Goal: Task Accomplishment & Management: Manage account settings

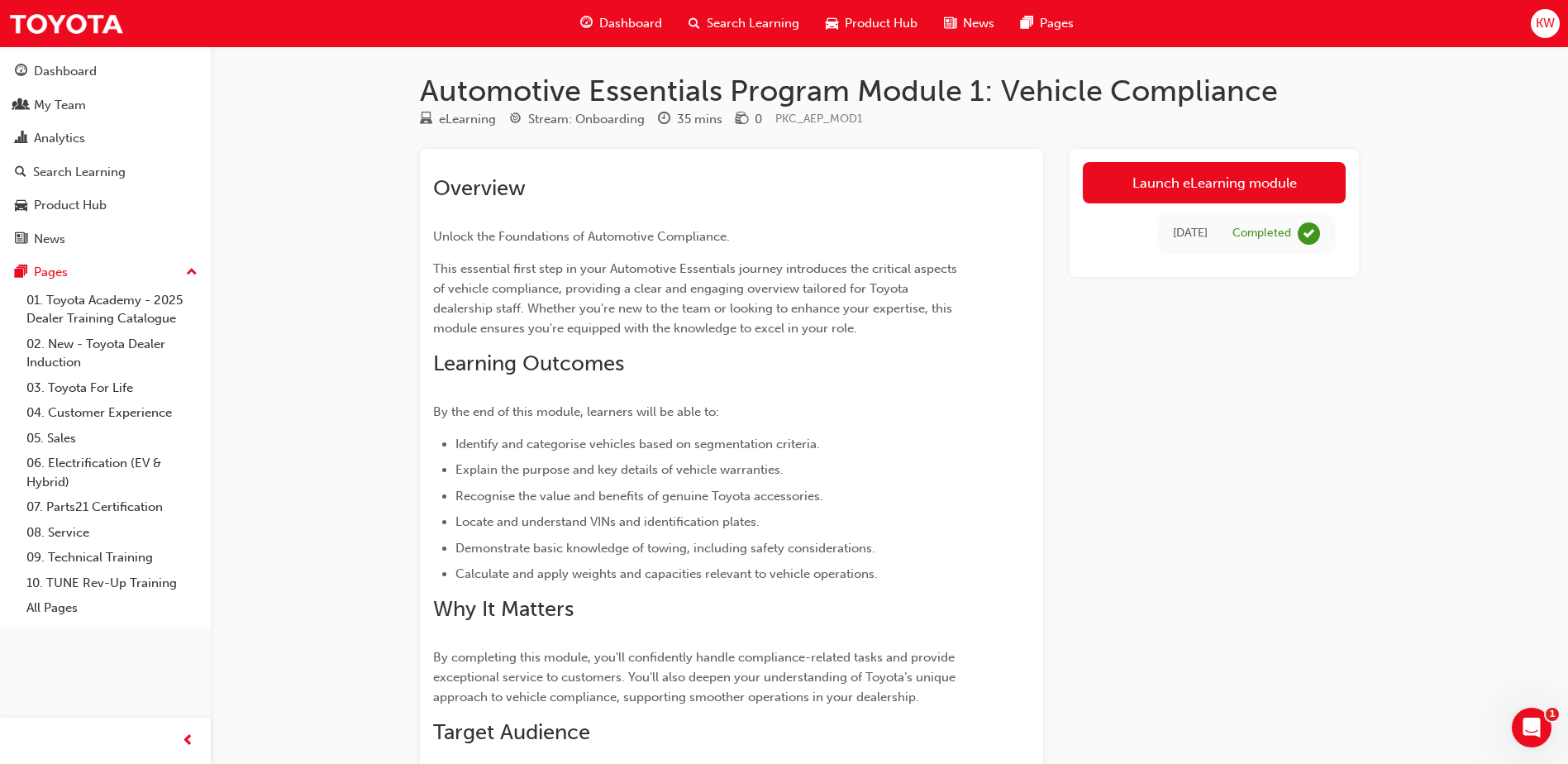
click at [740, 29] on span "Search Learning" at bounding box center [753, 24] width 93 height 19
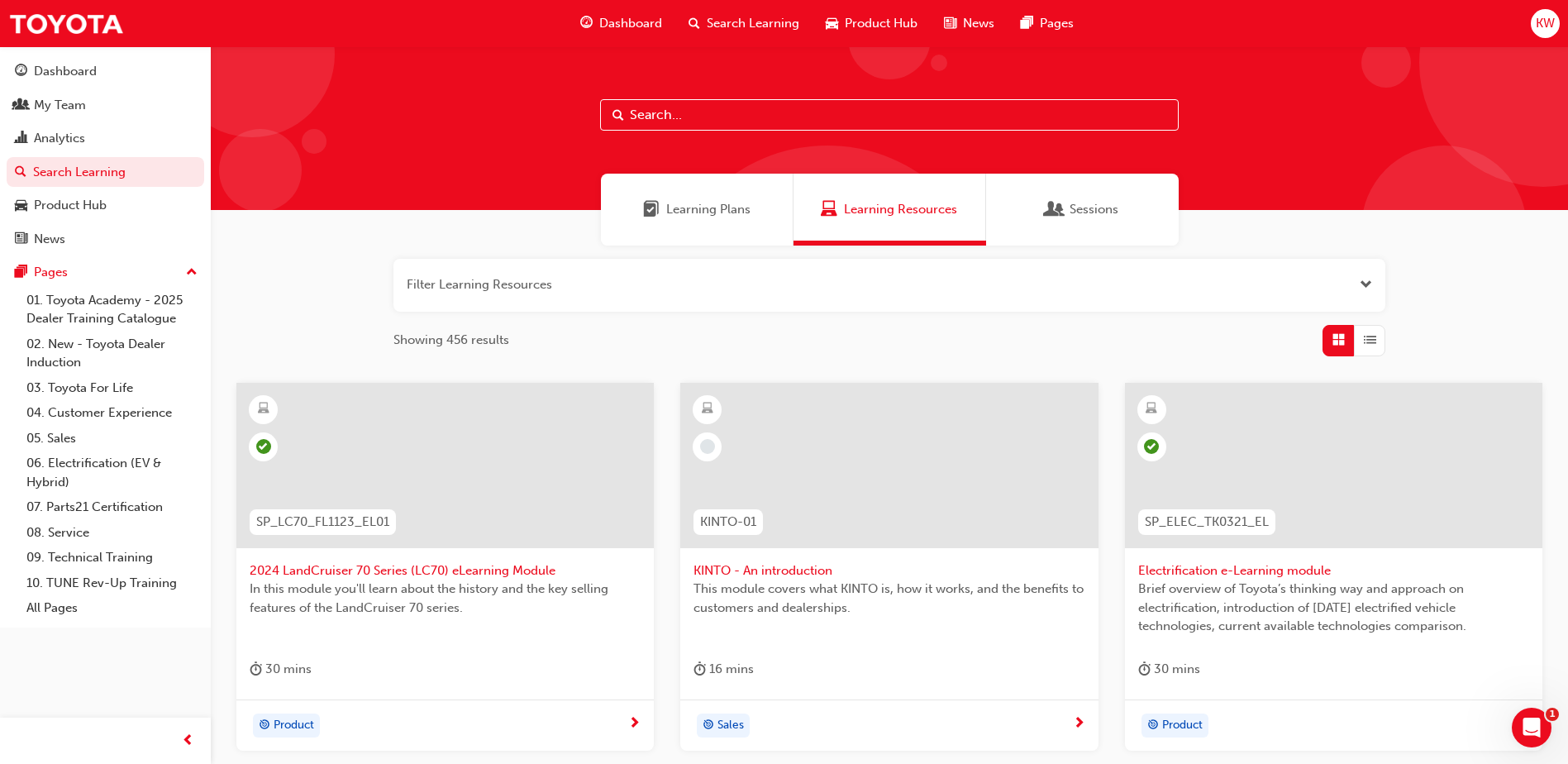
click at [721, 110] on input "text" at bounding box center [890, 114] width 579 height 31
paste input "TFLIAVC)"
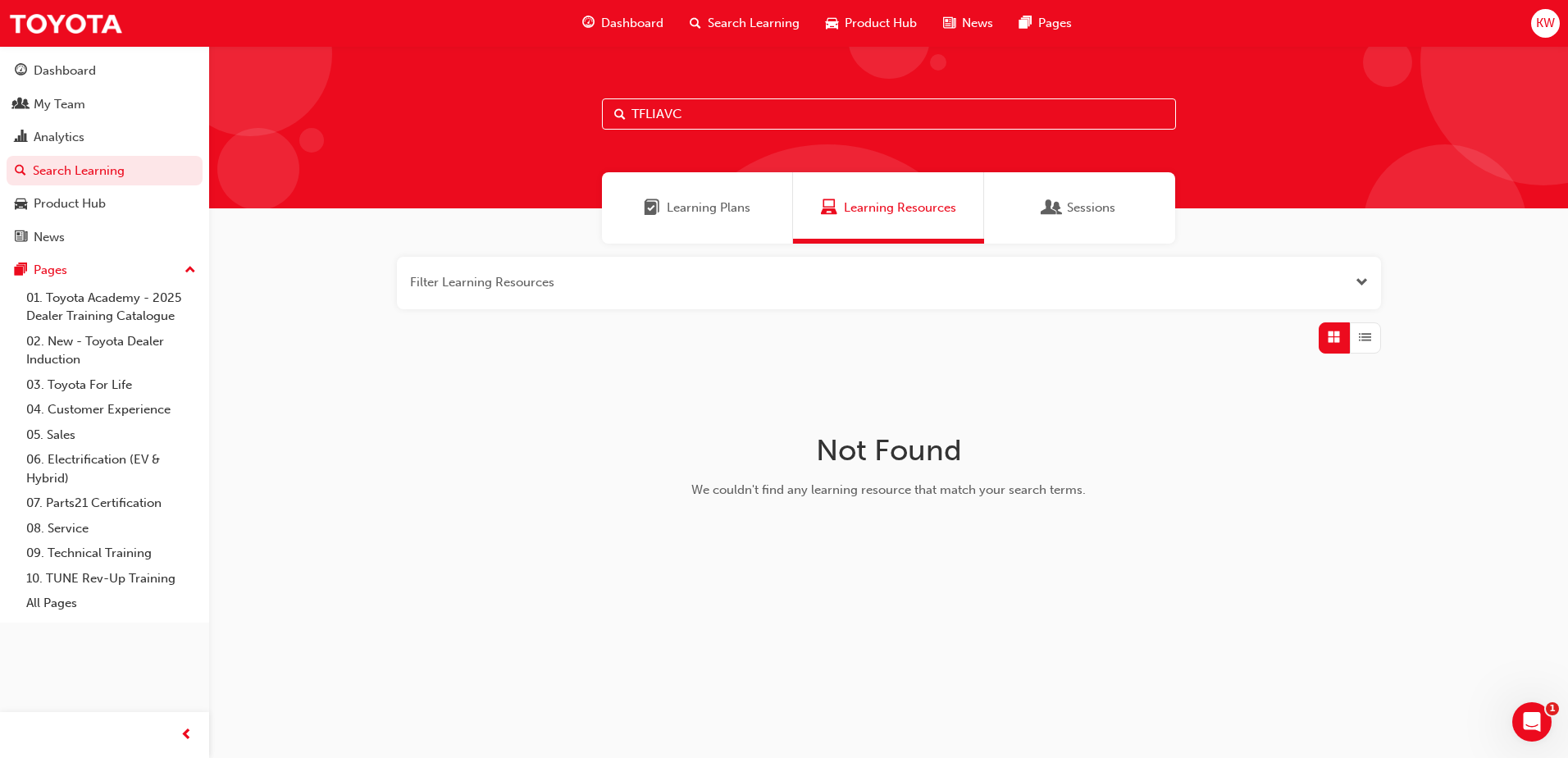
type input "TFLIAVC"
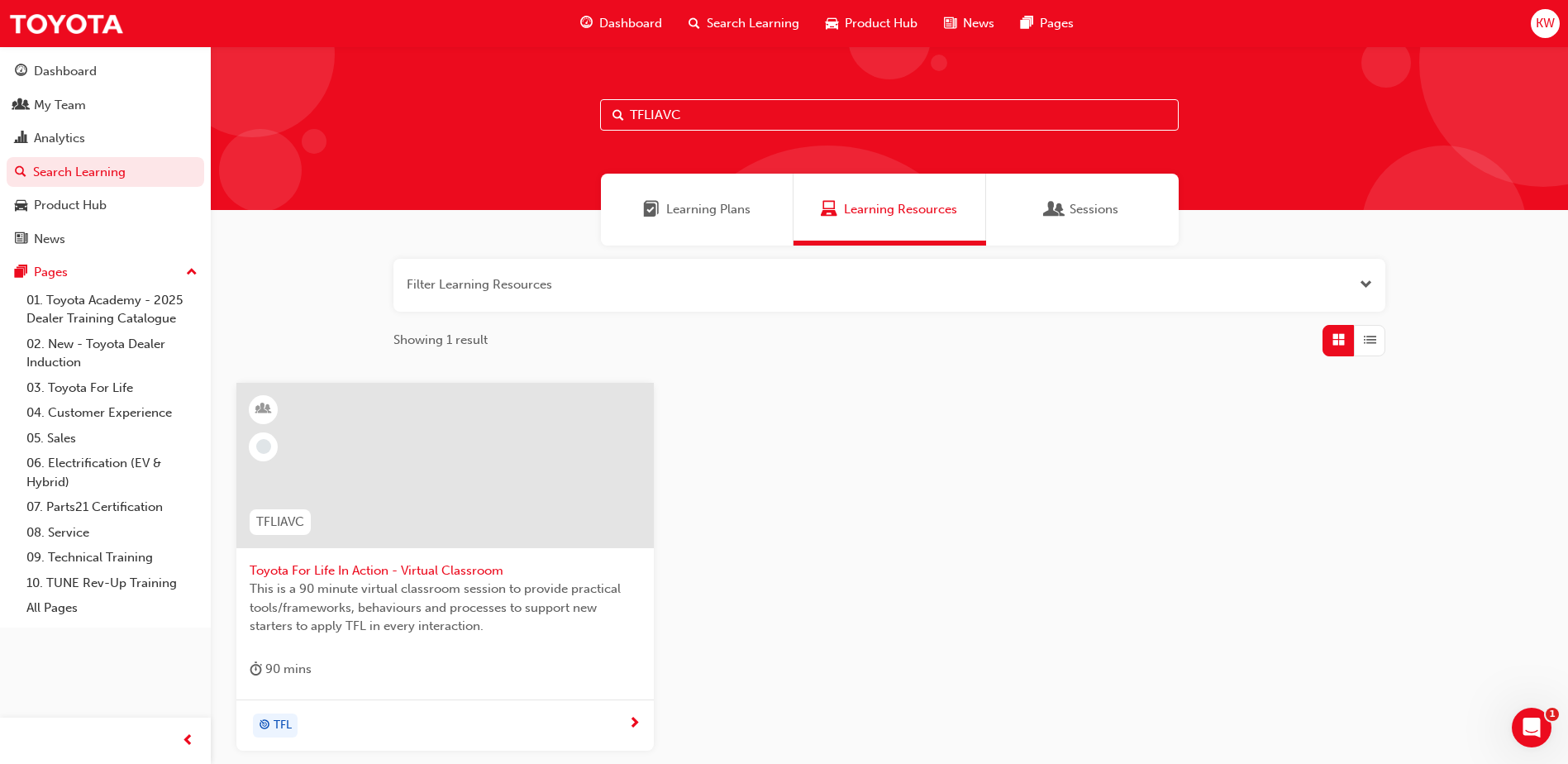
click at [411, 594] on span "This is a 90 minute virtual classroom session to provide practical tools/framew…" at bounding box center [444, 607] width 391 height 56
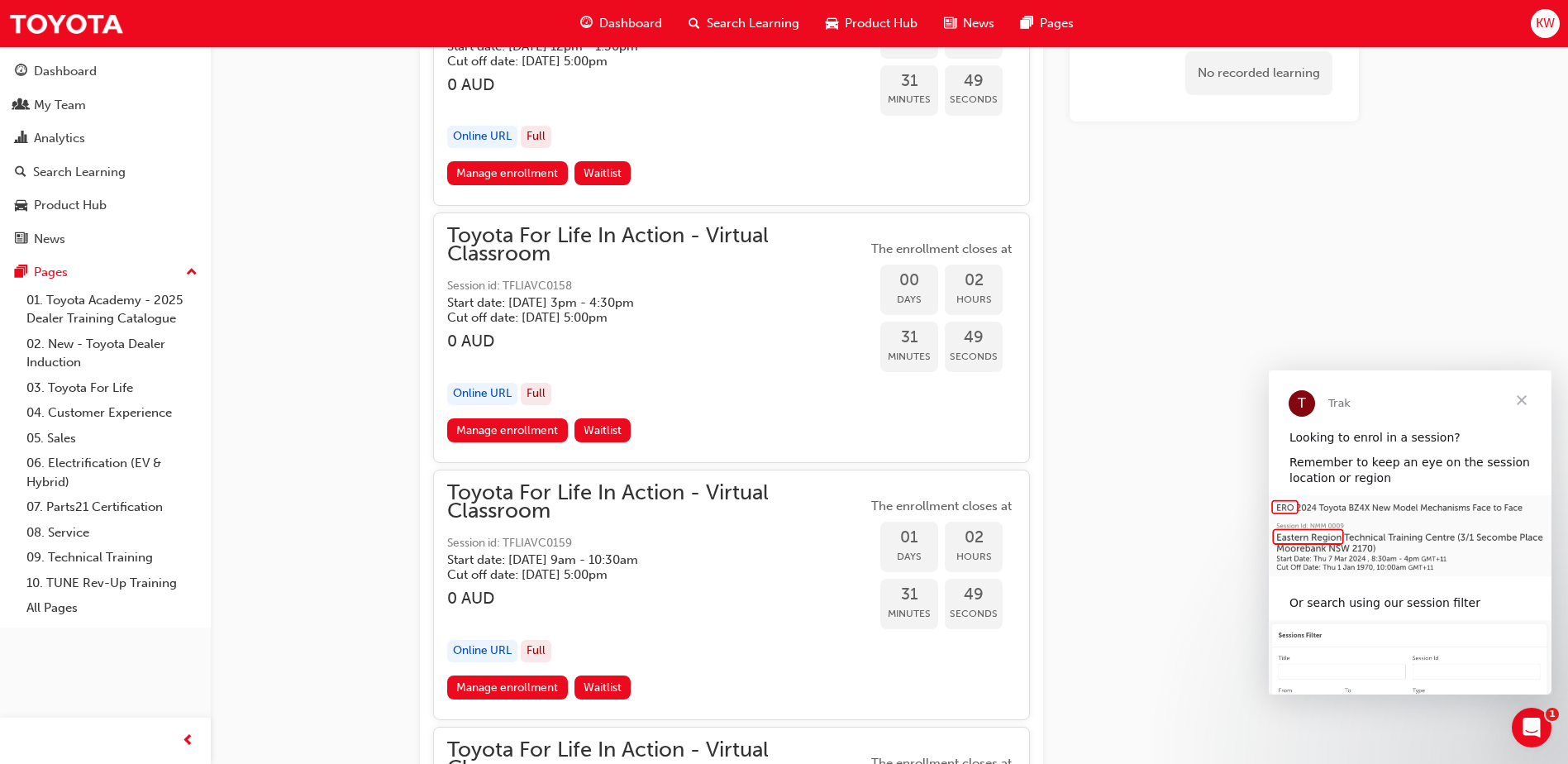
click at [1520, 402] on span "Close" at bounding box center [1522, 400] width 60 height 60
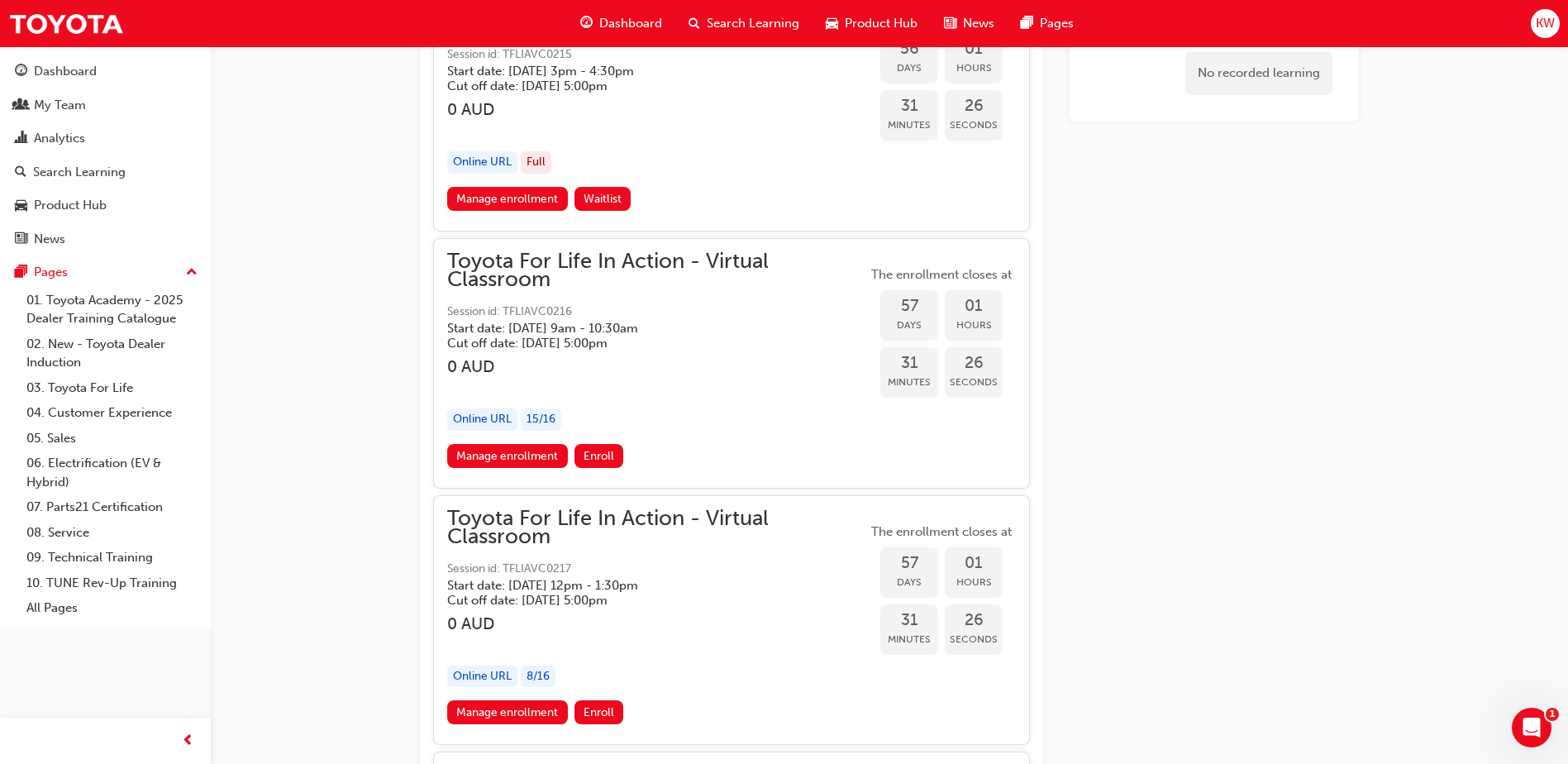
scroll to position [19611, 0]
click at [652, 266] on span "Toyota For Life In Action - Virtual Classroom" at bounding box center [657, 269] width 420 height 37
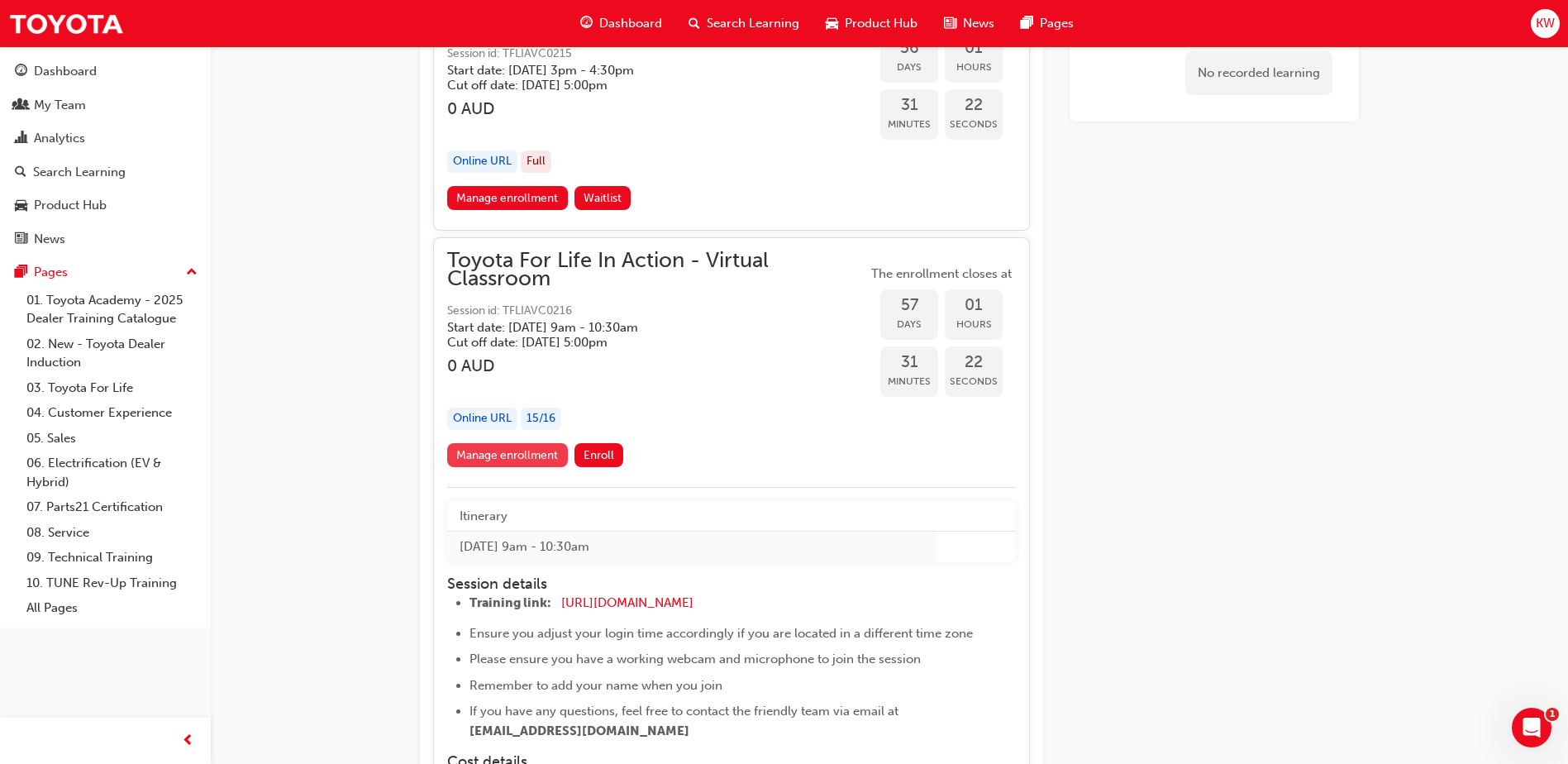
click at [532, 452] on link "Manage enrollment" at bounding box center [508, 455] width 121 height 24
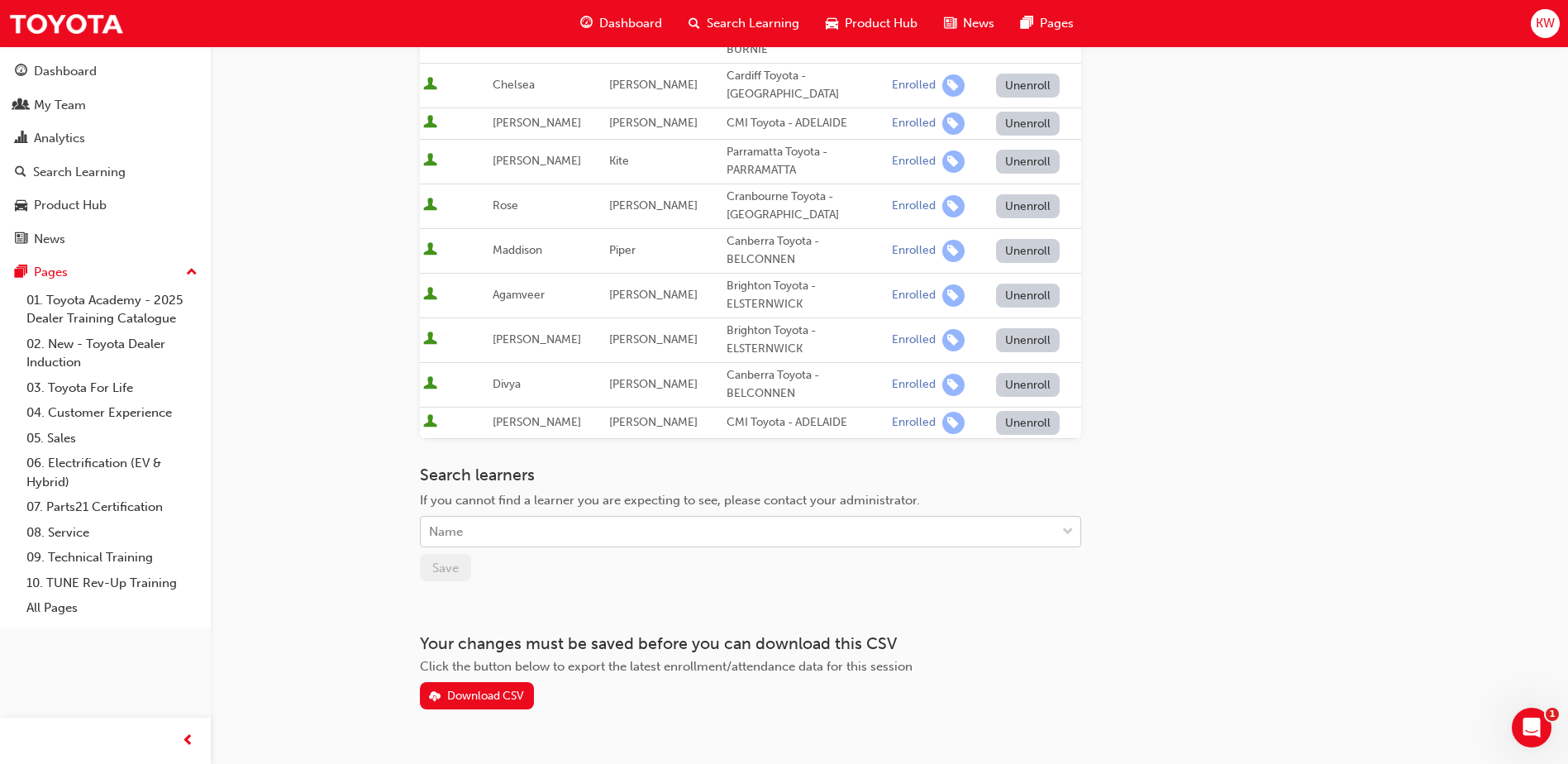
scroll to position [582, 0]
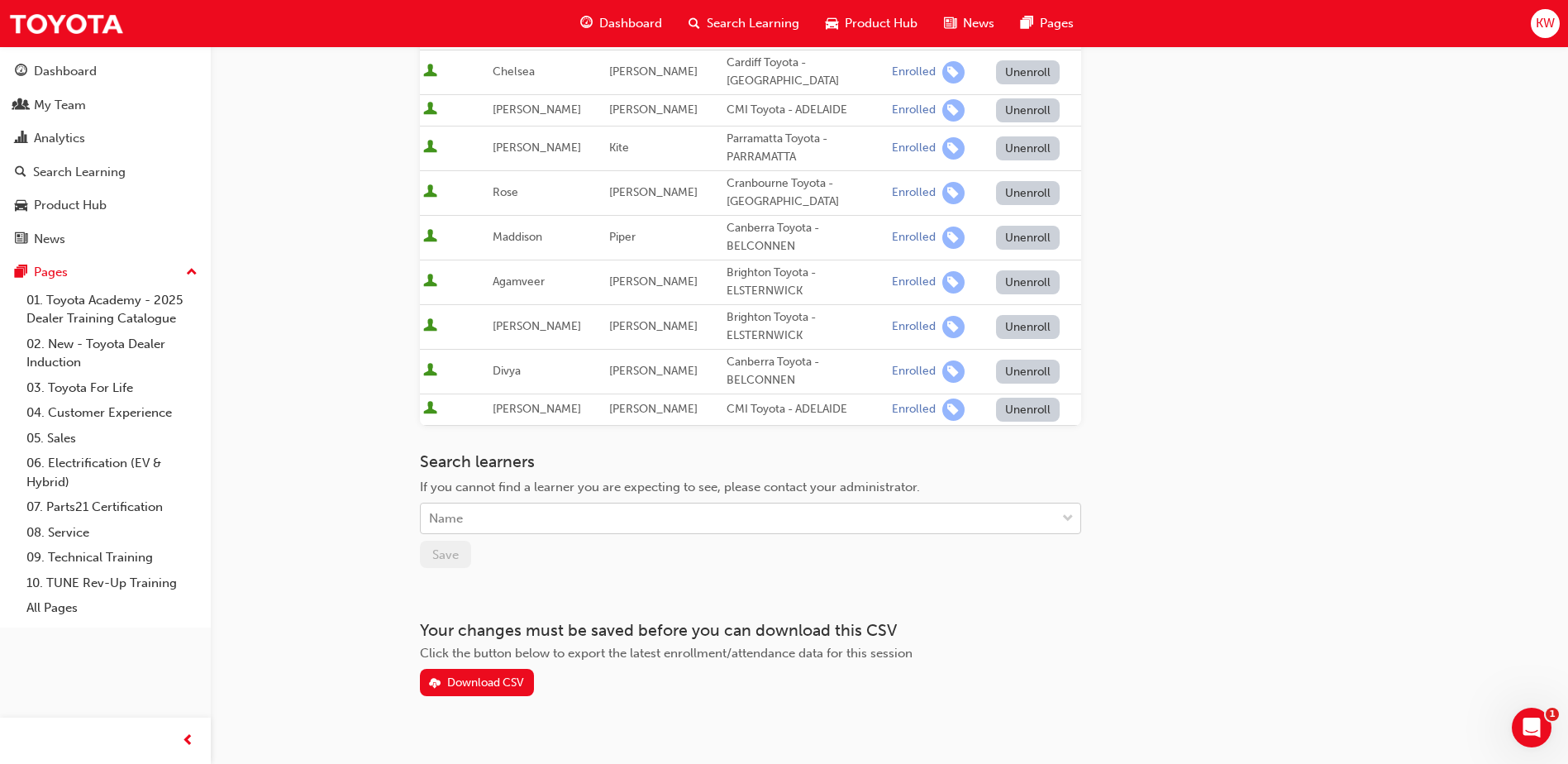
click at [568, 504] on div "Name" at bounding box center [738, 518] width 635 height 29
type input "mj"
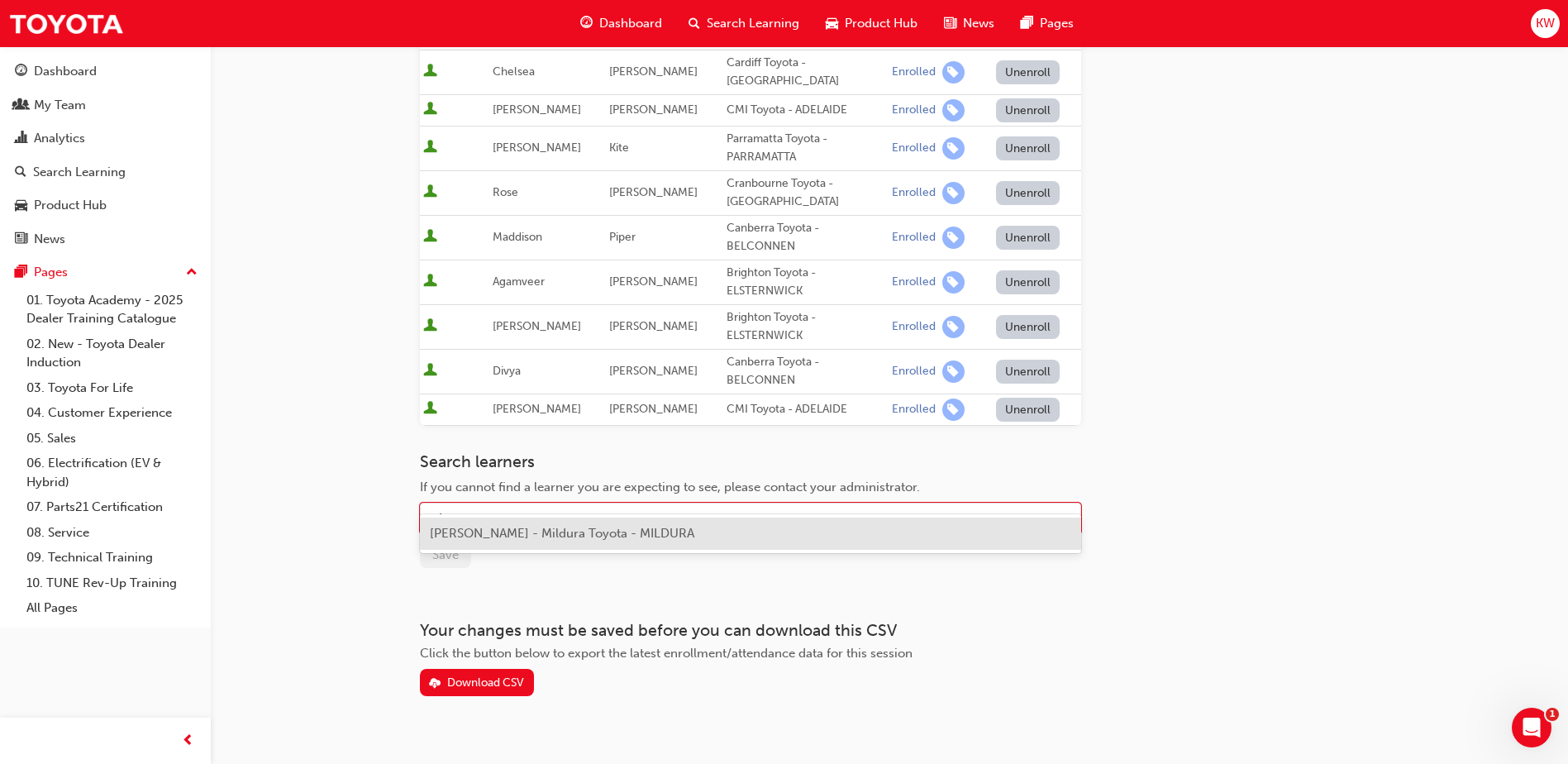
click at [561, 525] on div "[PERSON_NAME] - Mildura Toyota - MILDURA" at bounding box center [750, 533] width 661 height 32
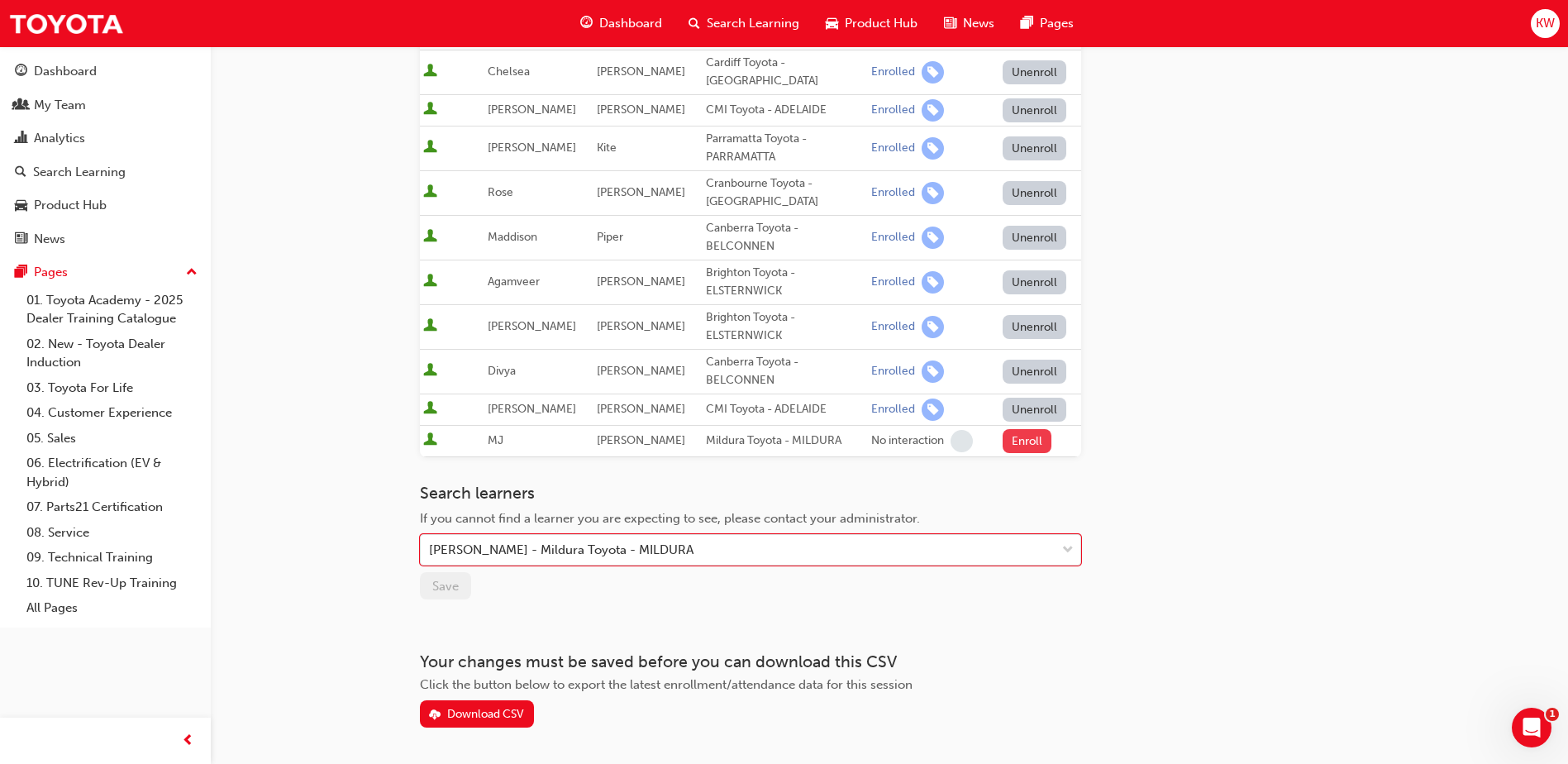
click at [1010, 429] on button "Enroll" at bounding box center [1027, 441] width 49 height 24
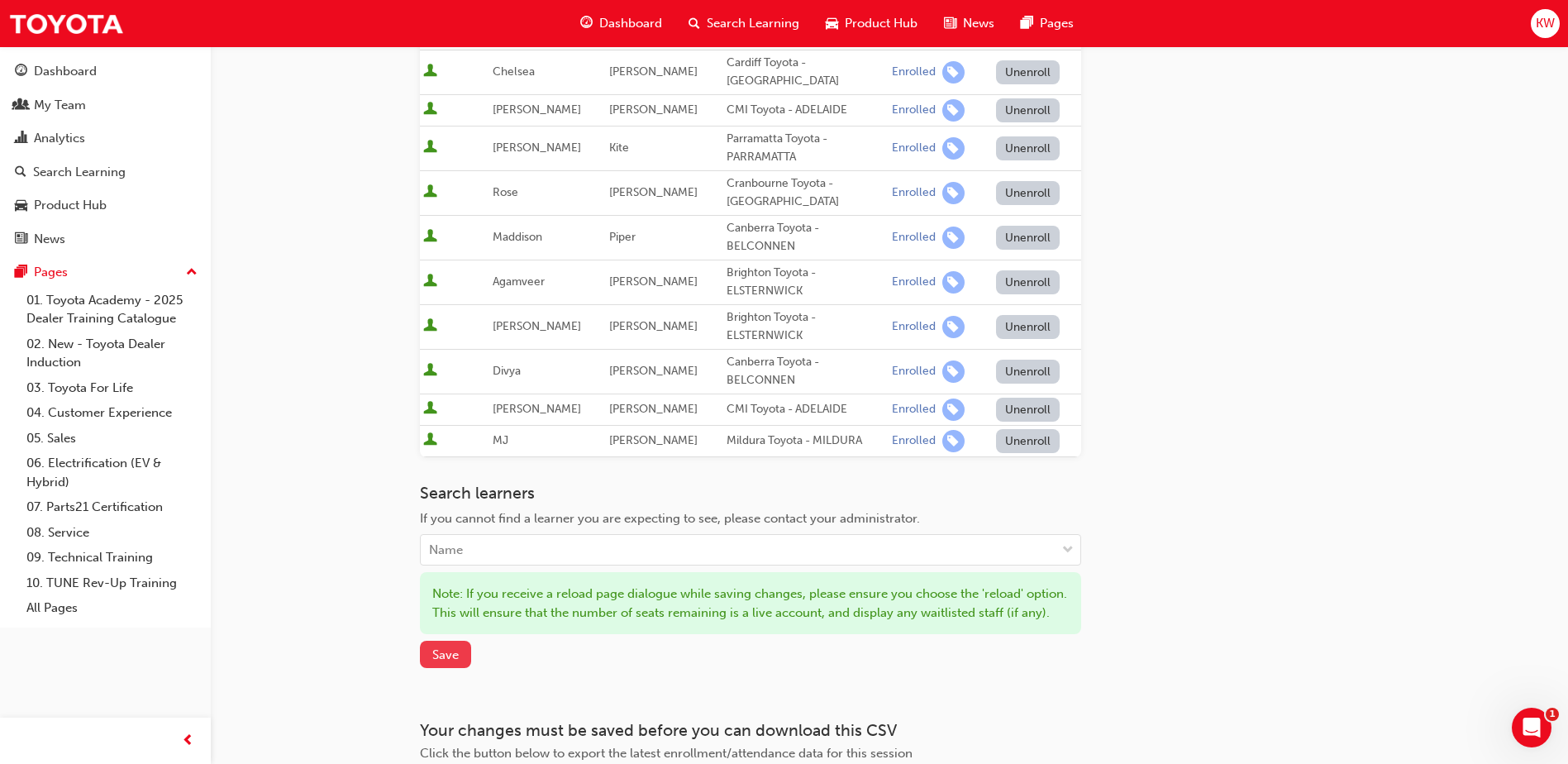
click at [430, 652] on button "Save" at bounding box center [445, 653] width 51 height 27
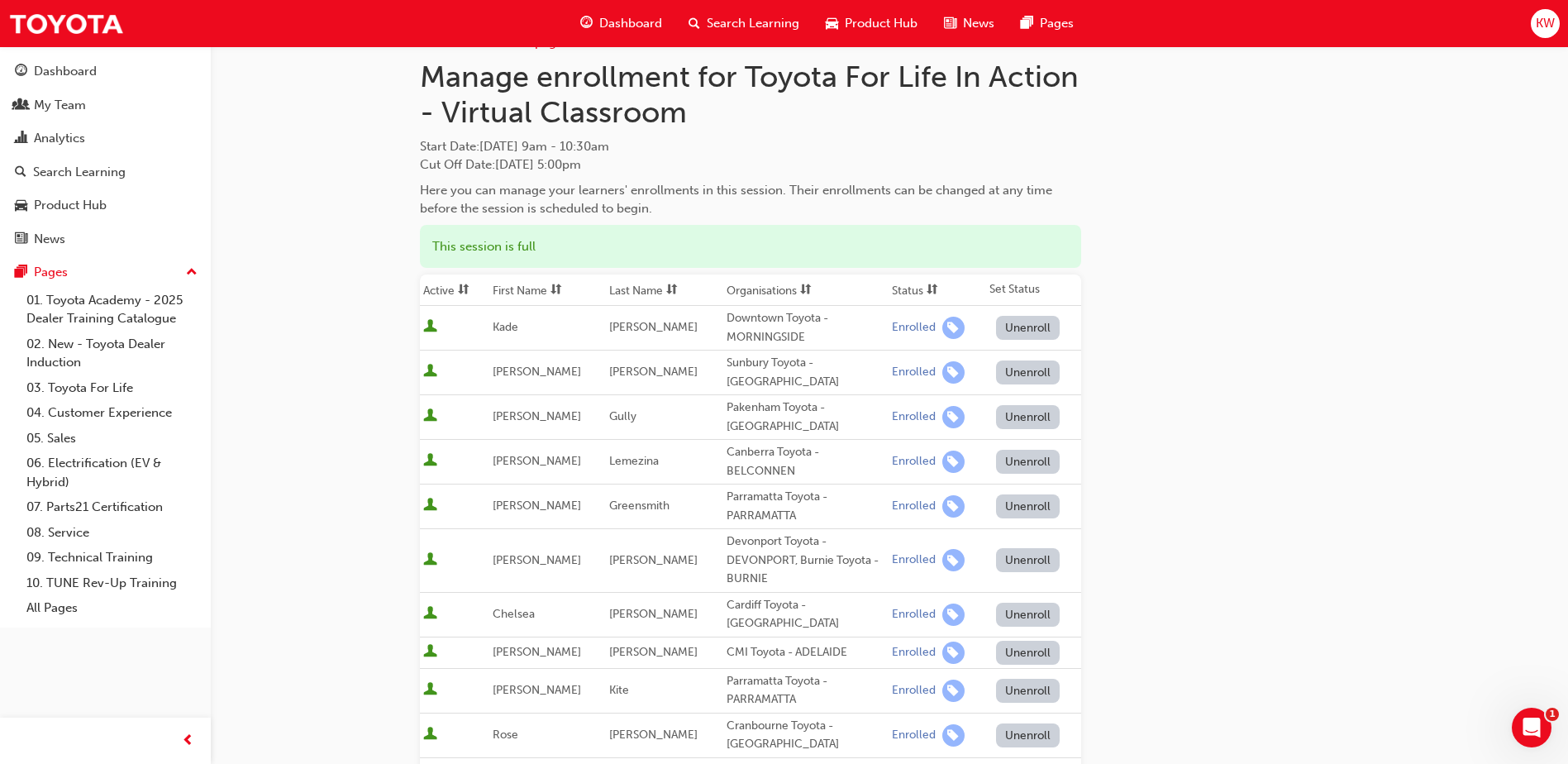
scroll to position [0, 0]
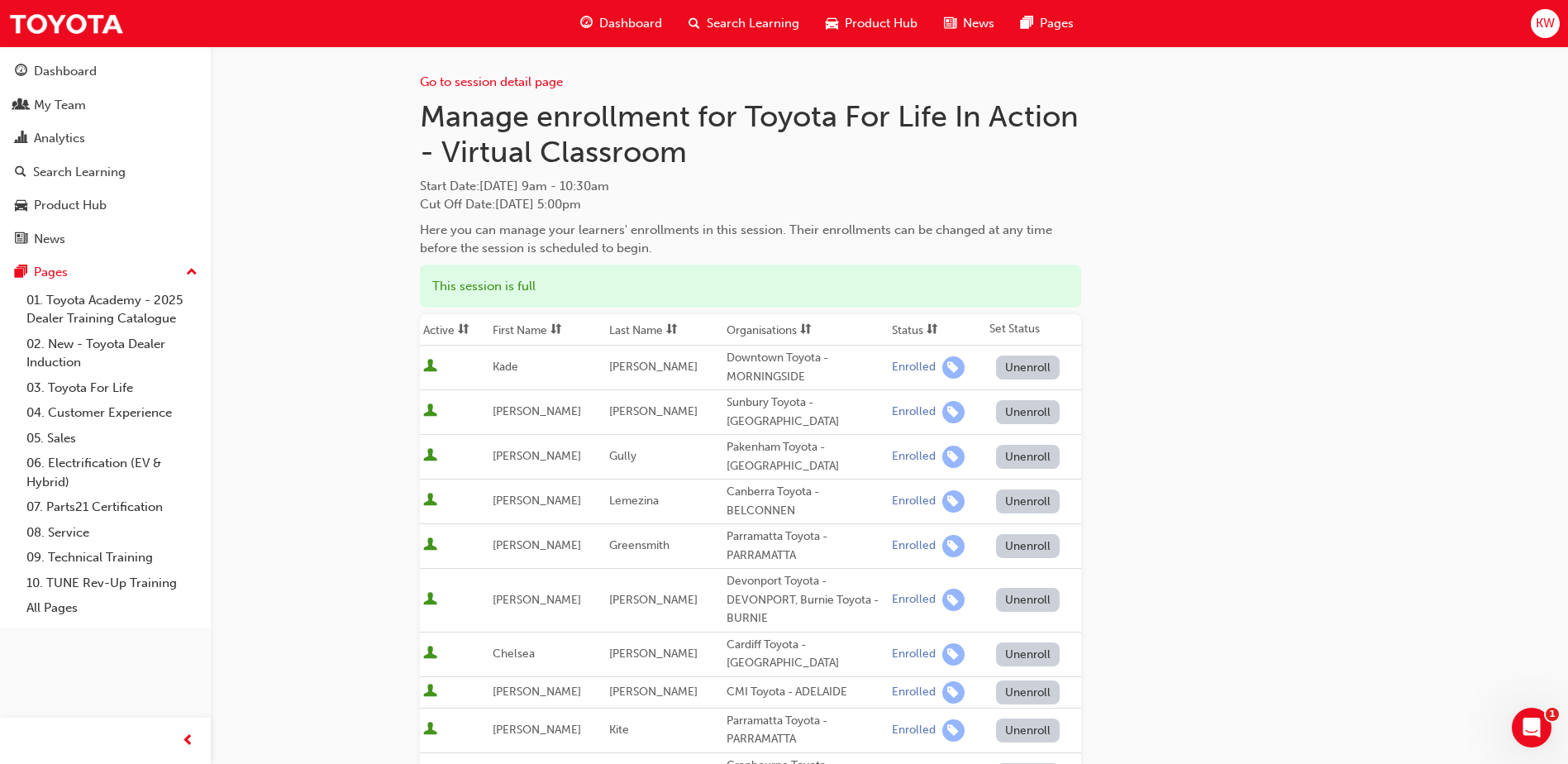
click at [1330, 268] on div "Go to session detail page Manage enrollment for Toyota For Life In Action - Vir…" at bounding box center [889, 678] width 939 height 1263
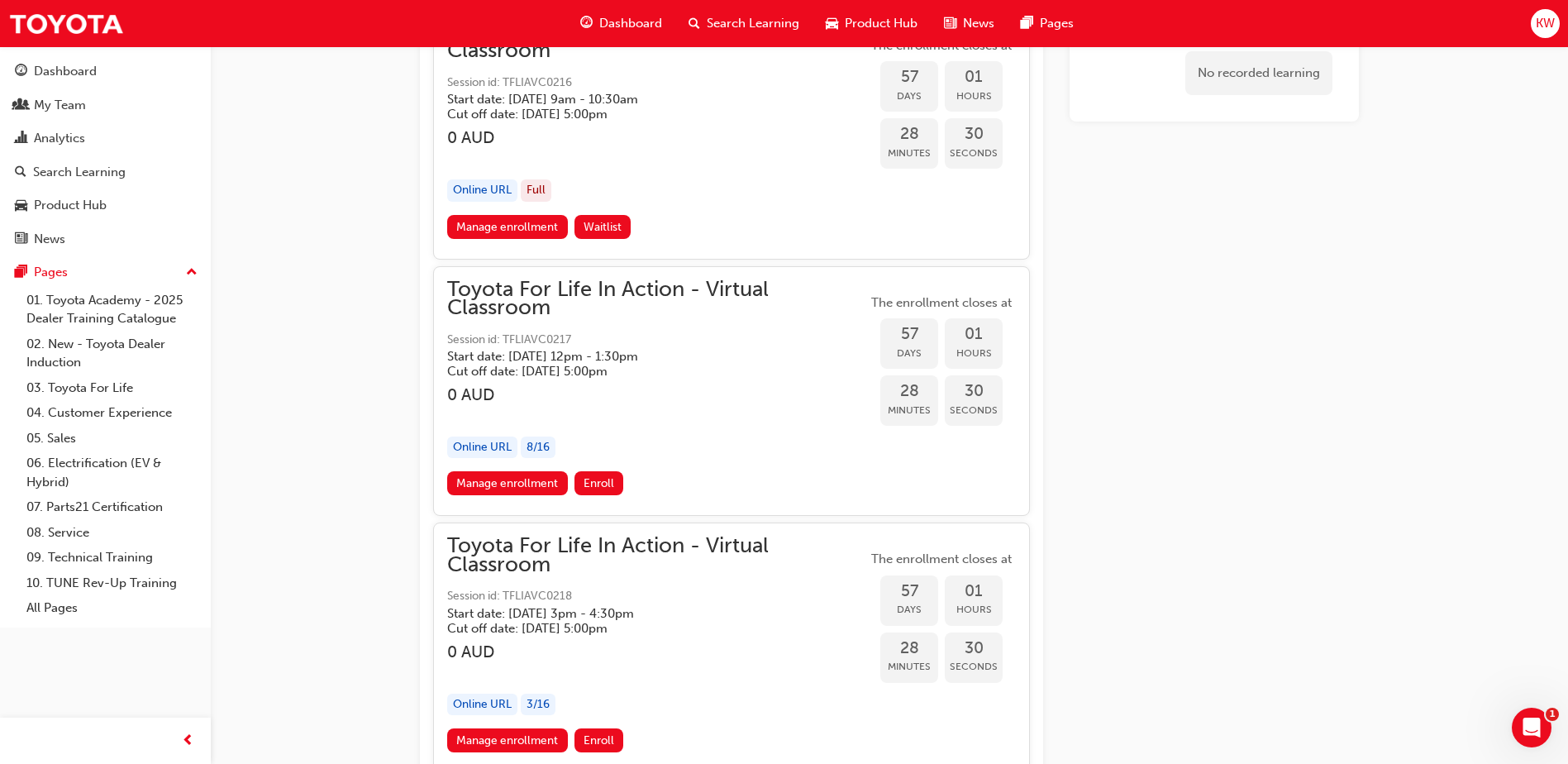
scroll to position [19941, 0]
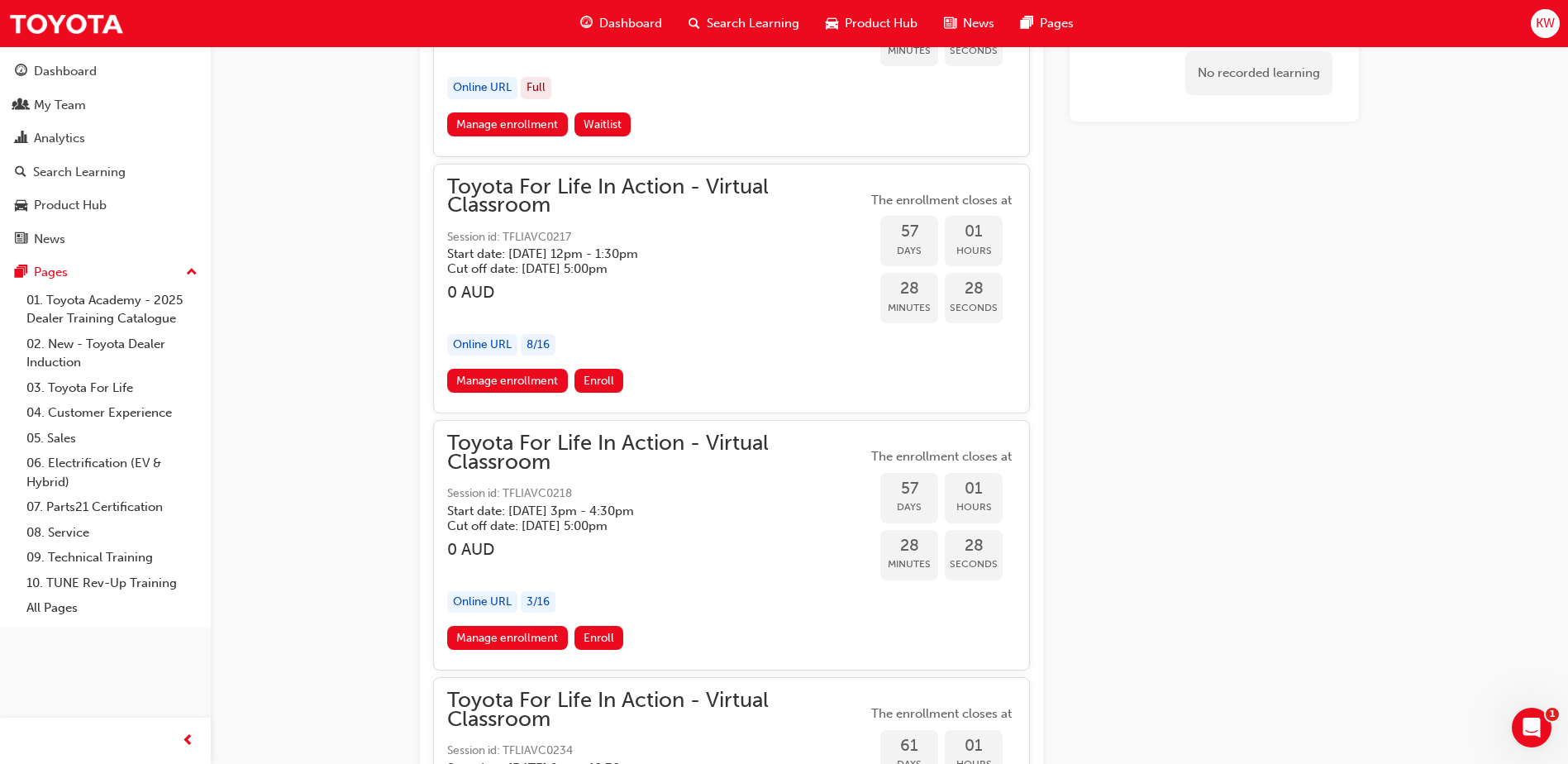
click at [610, 449] on span "Toyota For Life In Action - Virtual Classroom" at bounding box center [657, 452] width 420 height 37
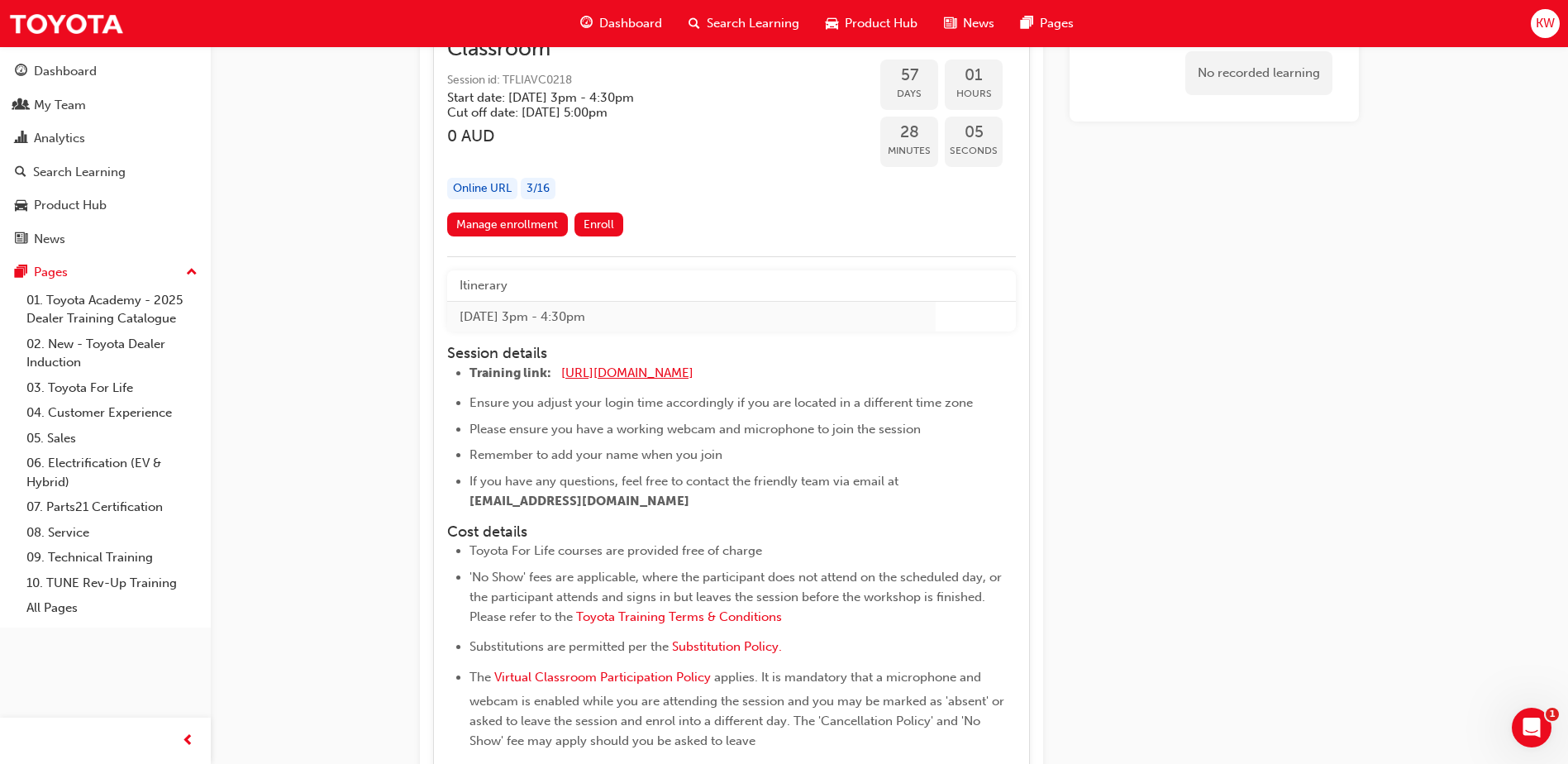
scroll to position [20188, 0]
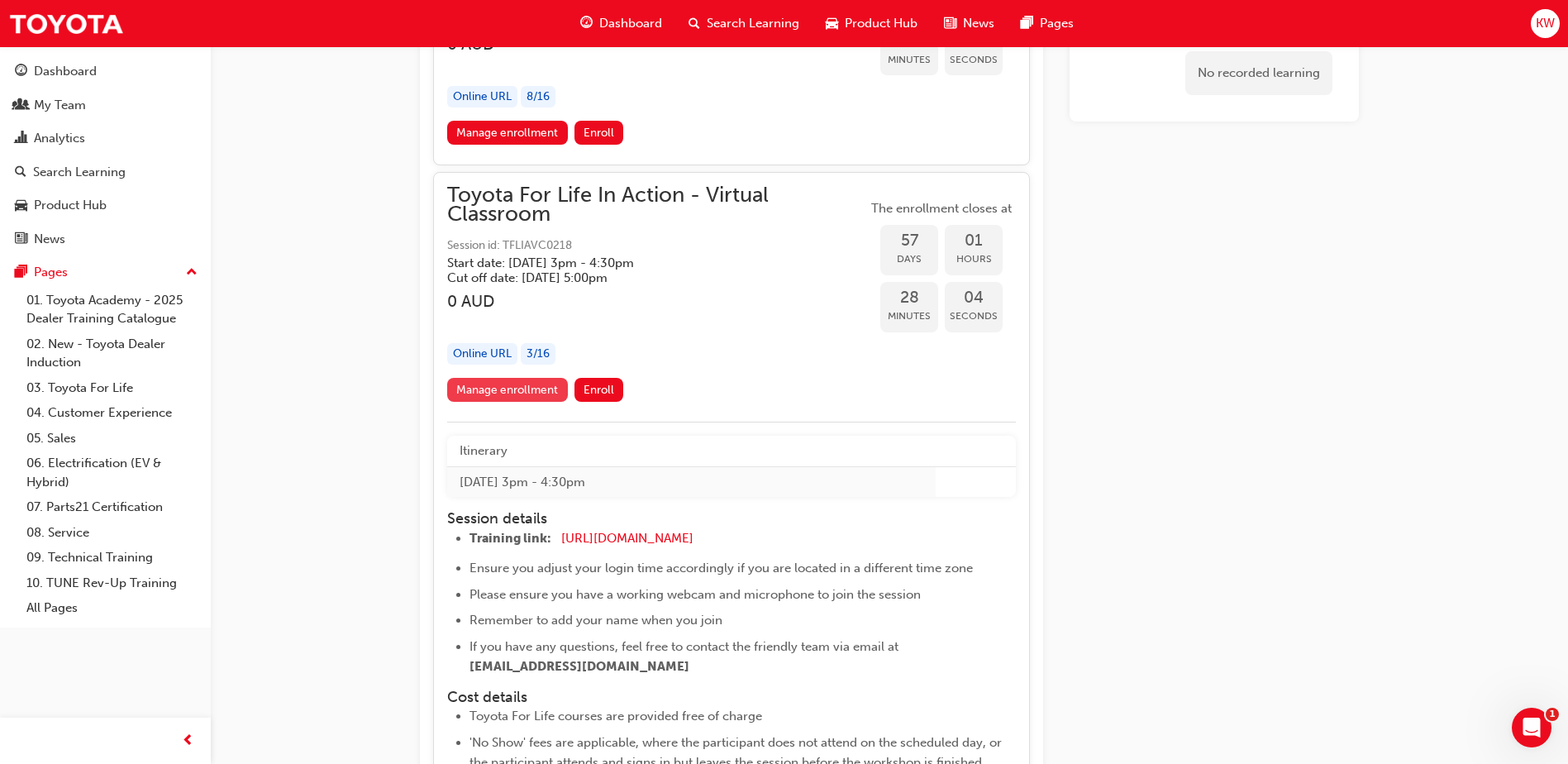
click at [544, 390] on link "Manage enrollment" at bounding box center [508, 389] width 121 height 24
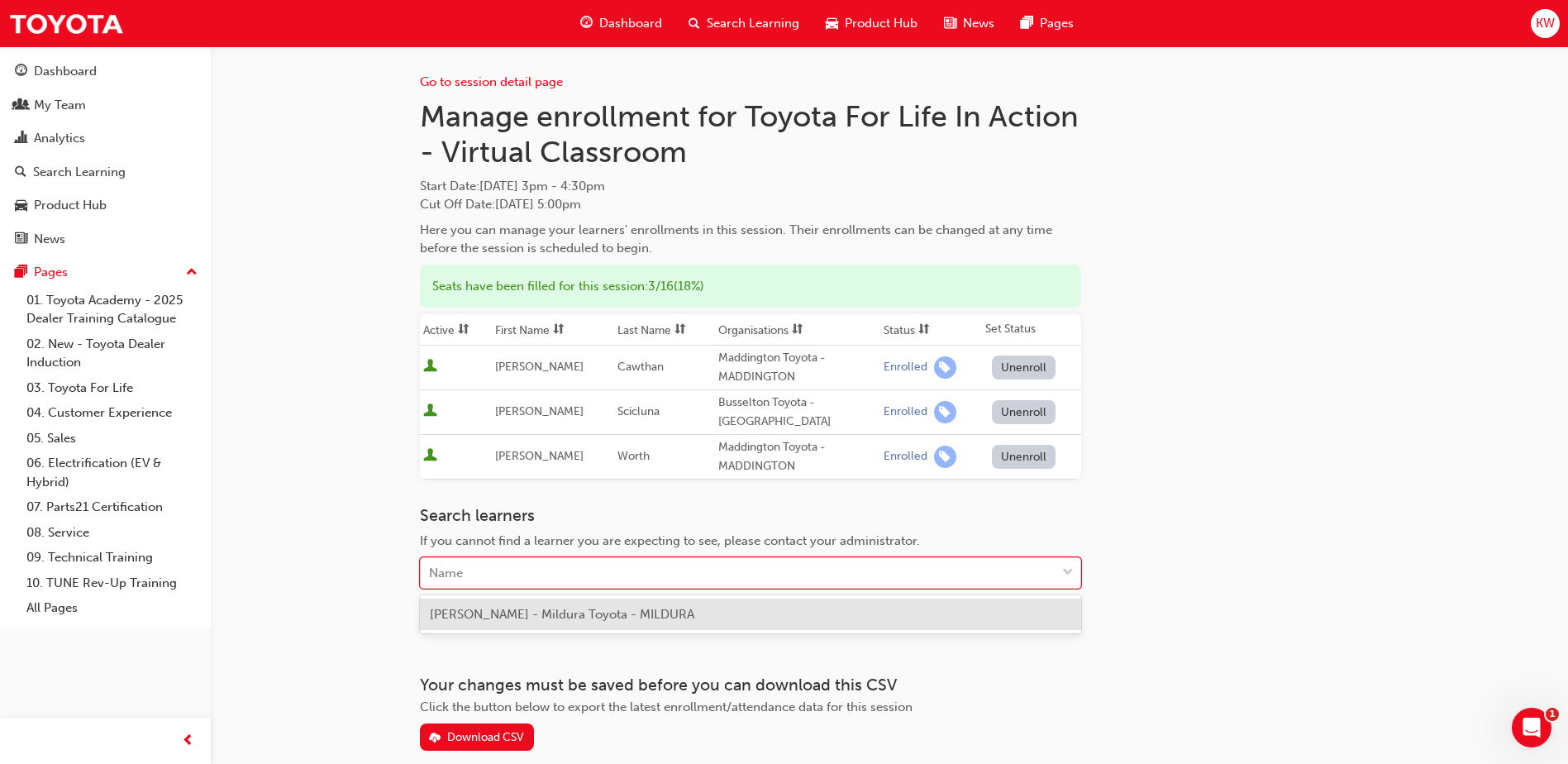
click at [636, 567] on div "Name" at bounding box center [738, 573] width 635 height 29
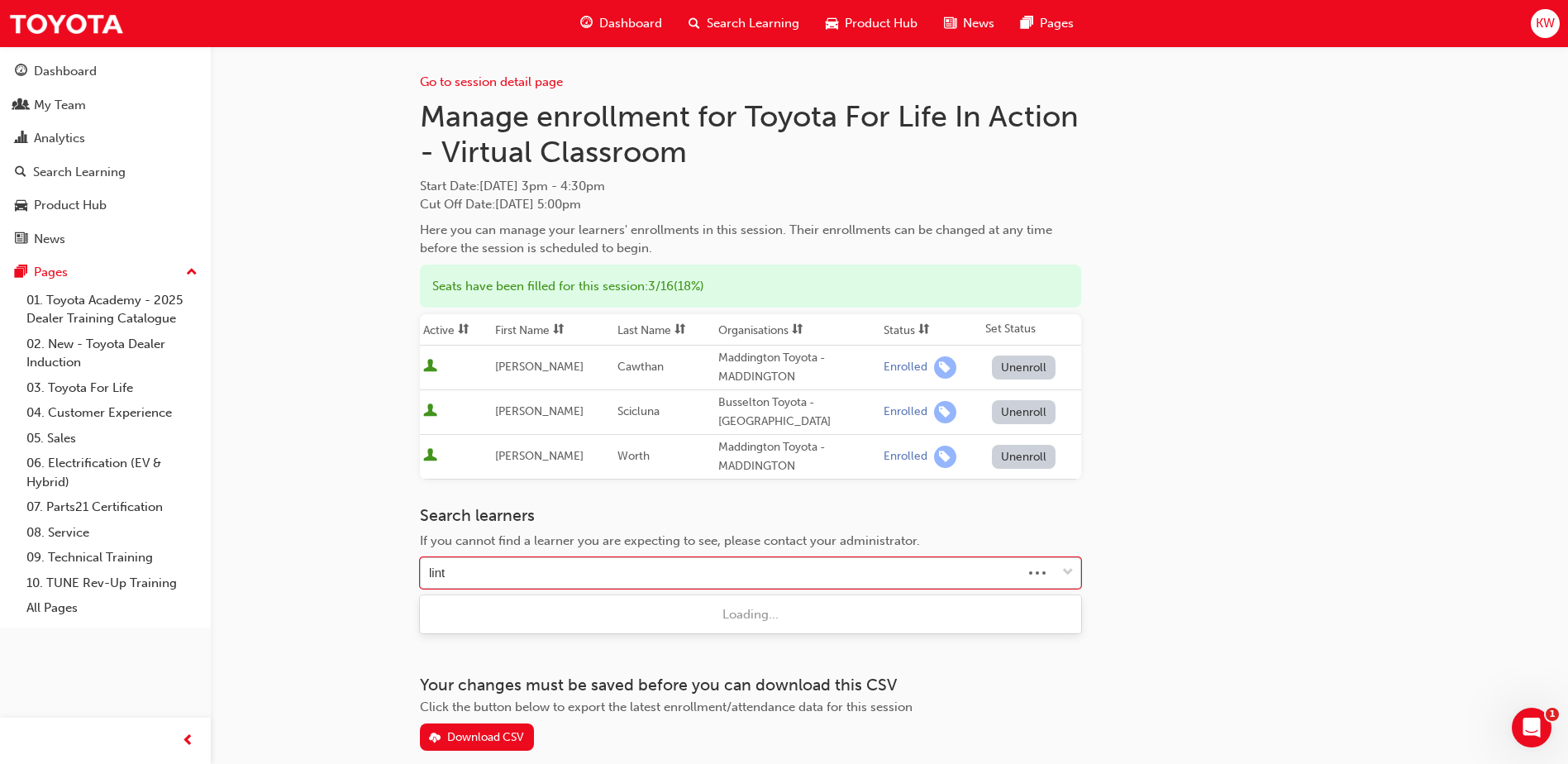
type input "[PERSON_NAME]"
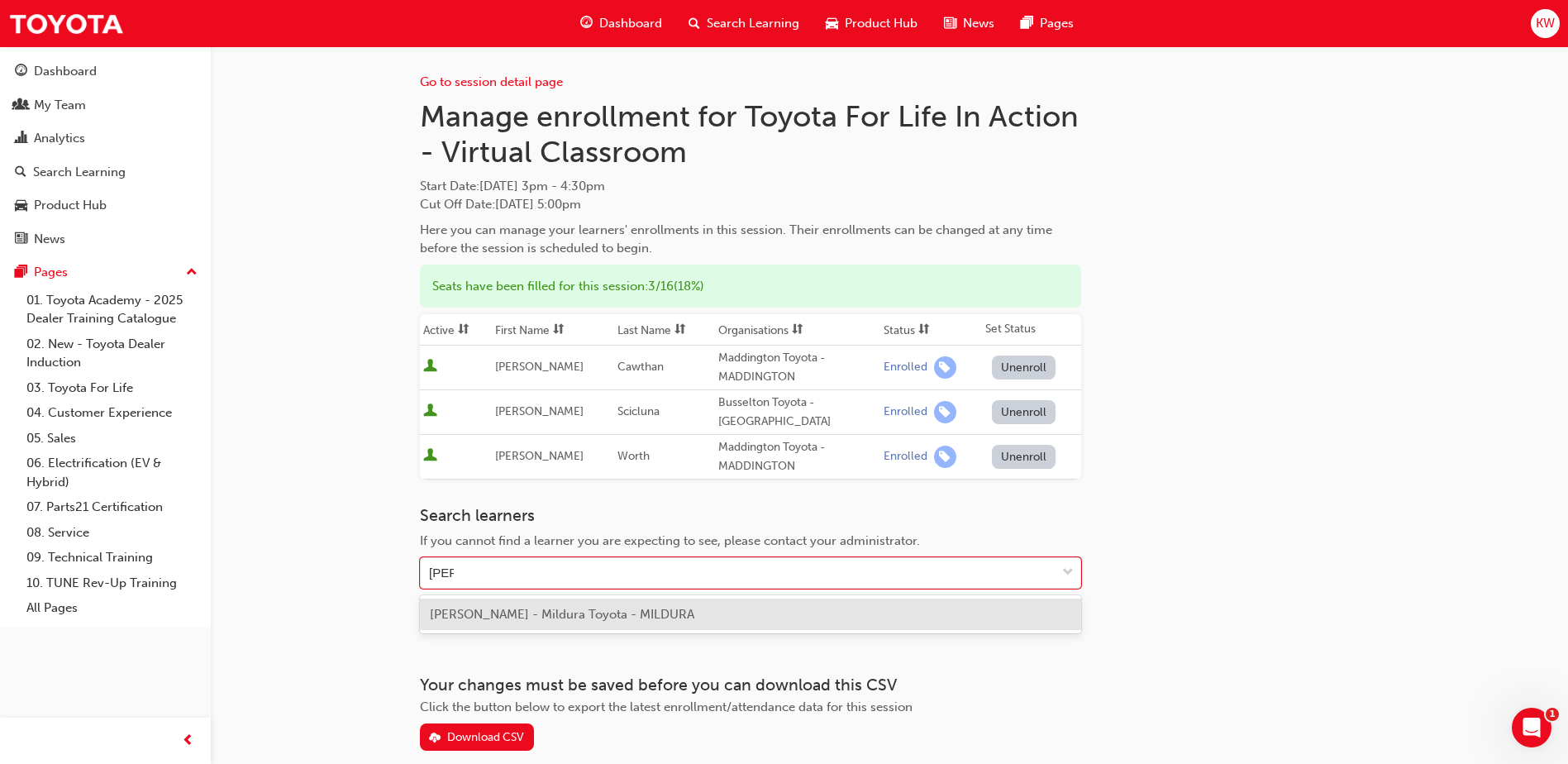
click at [615, 608] on span "[PERSON_NAME] - Mildura Toyota - MILDURA" at bounding box center [563, 615] width 265 height 15
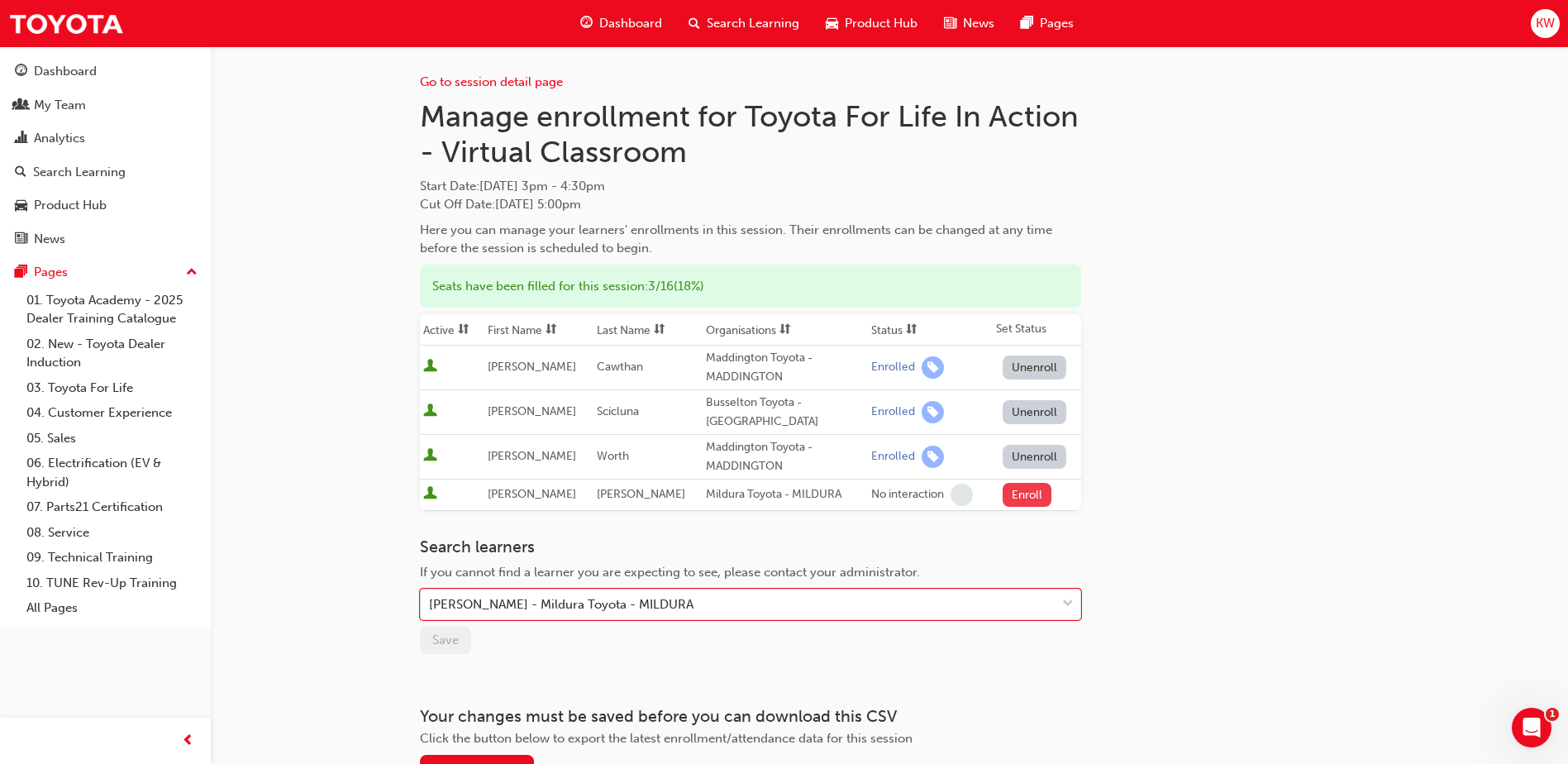
click at [1020, 500] on button "Enroll" at bounding box center [1027, 494] width 49 height 24
